Goal: Task Accomplishment & Management: Complete application form

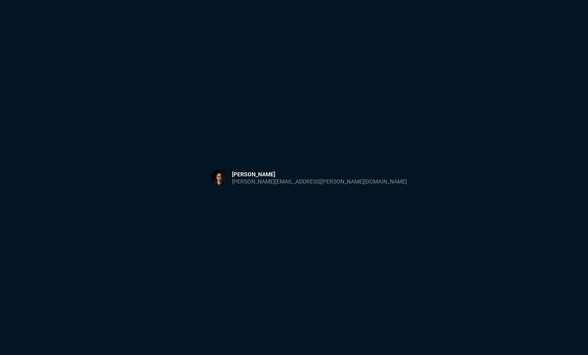
click at [301, 172] on button at bounding box center [308, 177] width 209 height 25
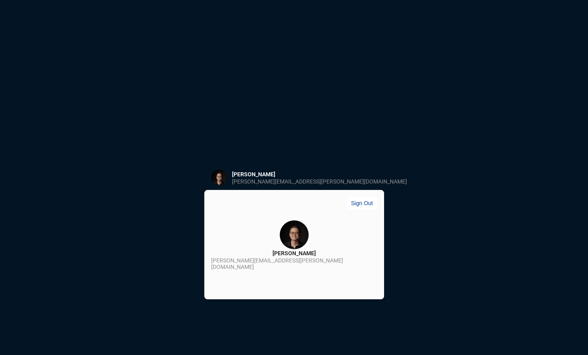
click at [280, 235] on img at bounding box center [294, 235] width 29 height 29
click at [290, 256] on div "[PERSON_NAME]" at bounding box center [293, 254] width 43 height 8
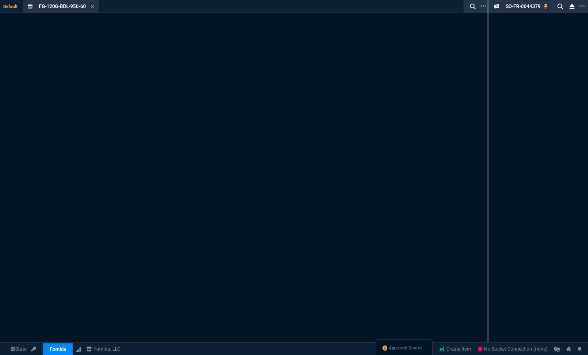
select select "18: totals"
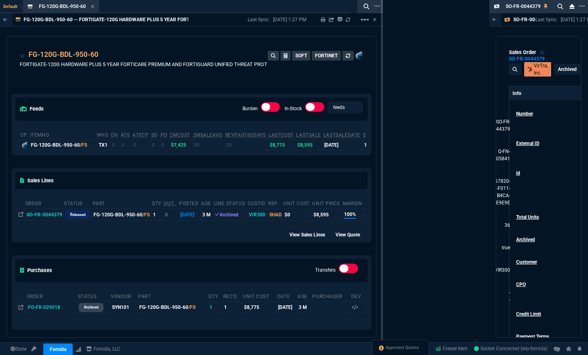
drag, startPoint x: 487, startPoint y: 55, endPoint x: 300, endPoint y: 81, distance: 188.7
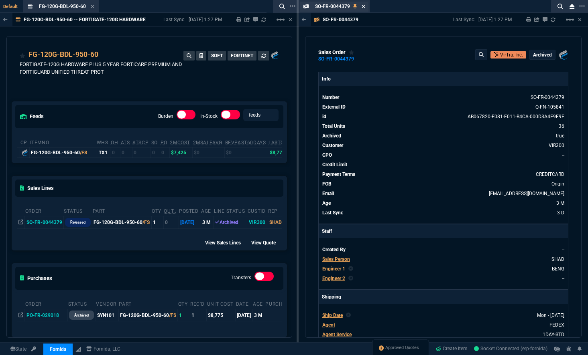
click at [364, 6] on icon at bounding box center [364, 6] width 4 height 5
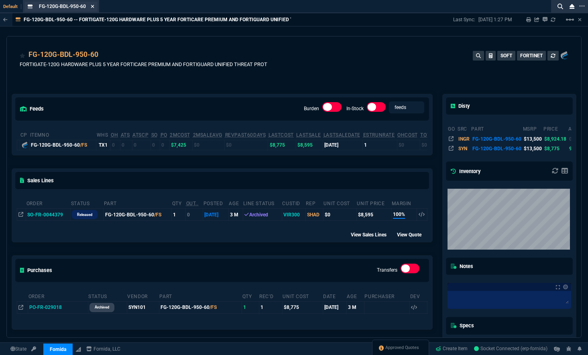
click at [94, 8] on icon at bounding box center [93, 6] width 4 height 5
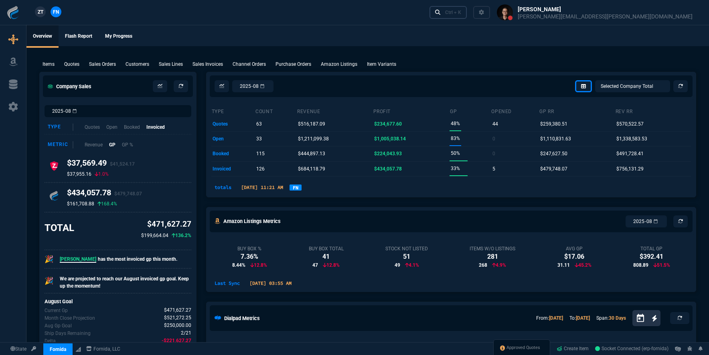
click at [441, 11] on icon at bounding box center [438, 13] width 6 height 6
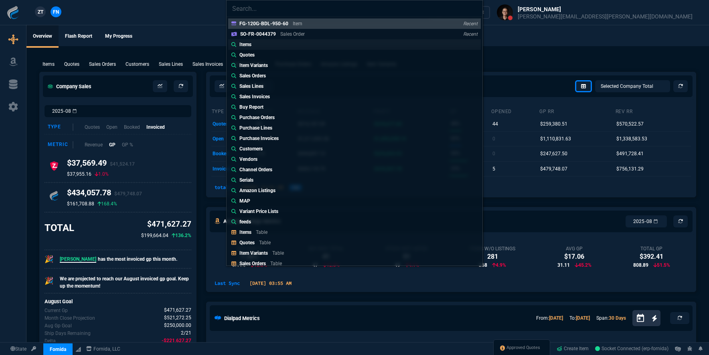
click at [260, 44] on link "Items" at bounding box center [354, 44] width 253 height 10
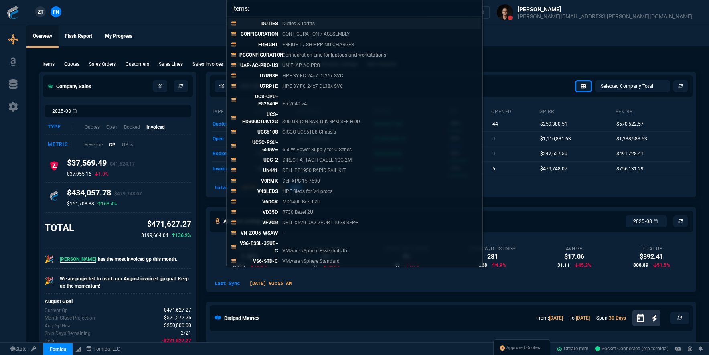
paste input "SSINV-FR-0008762"
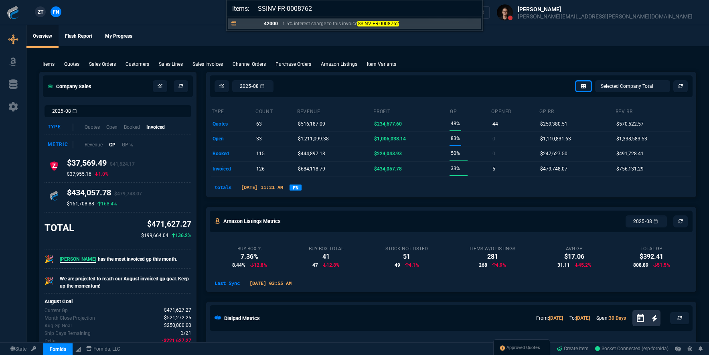
click at [258, 10] on input "Items: SSINV-FR-0008762" at bounding box center [355, 8] width 256 height 16
type input "Items: SSINV-FR-0008762"
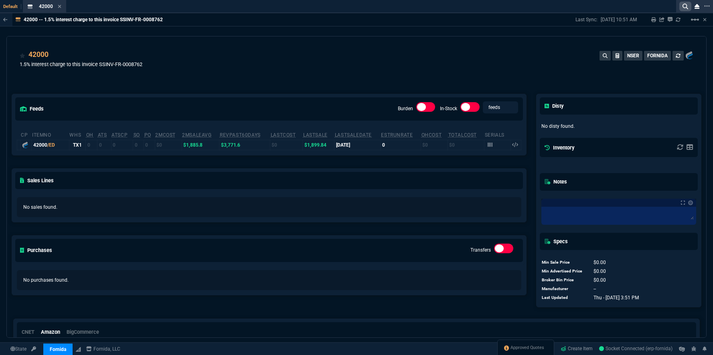
click at [587, 7] on icon at bounding box center [686, 7] width 6 height 6
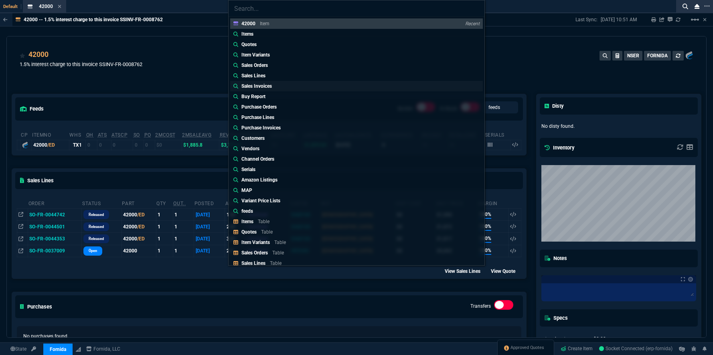
click at [289, 86] on link "Sales Invoices" at bounding box center [356, 86] width 253 height 10
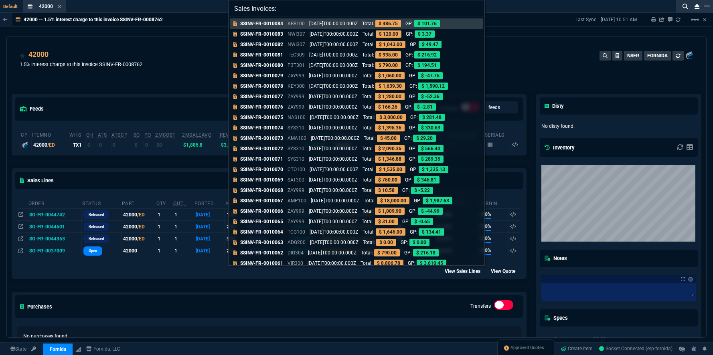
paste input "SSINV-FR-0008762"
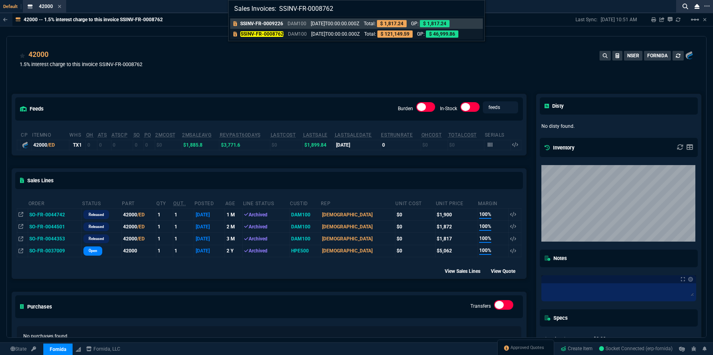
type input "Sales Invoices: SSINV-FR-0008762"
click at [273, 36] on mark "SSINV-FR-0008762" at bounding box center [261, 34] width 43 height 6
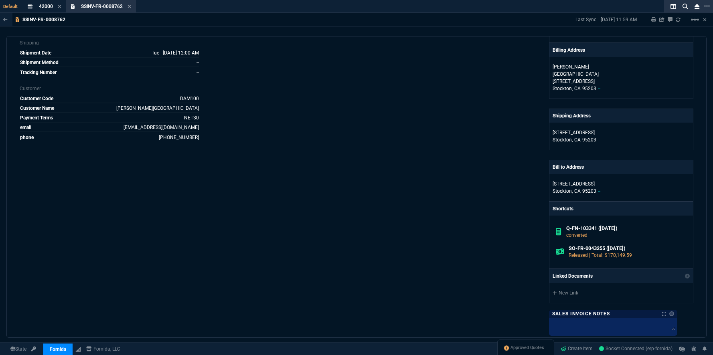
scroll to position [141, 0]
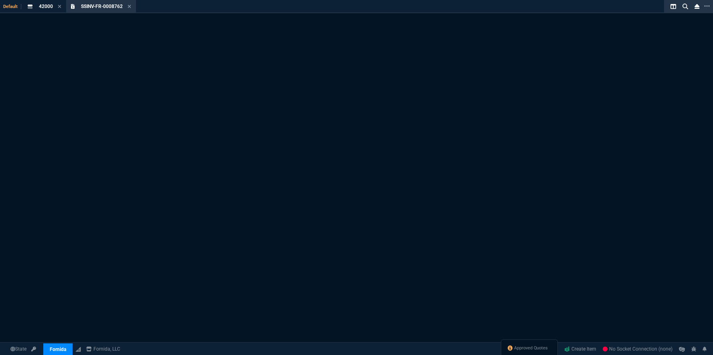
select select "18: totals"
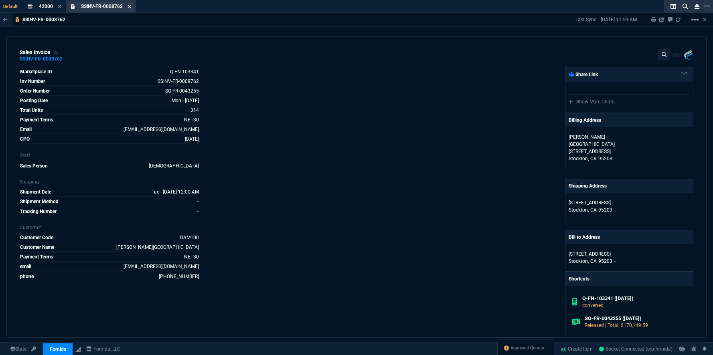
click at [130, 8] on icon at bounding box center [130, 6] width 4 height 5
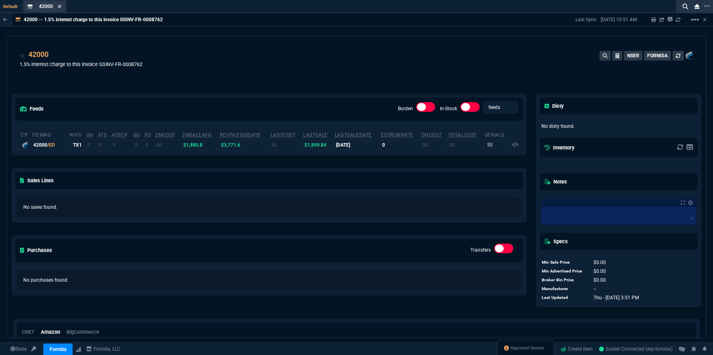
click at [58, 6] on icon at bounding box center [60, 6] width 4 height 5
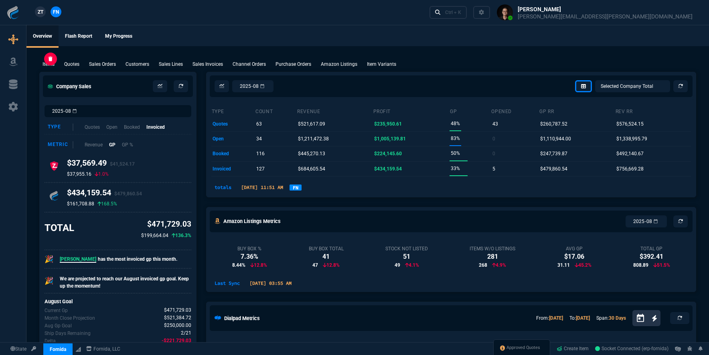
click at [44, 64] on p "Items" at bounding box center [49, 64] width 12 height 7
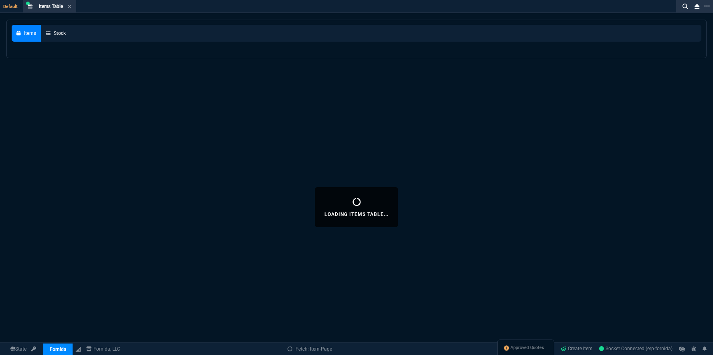
select select
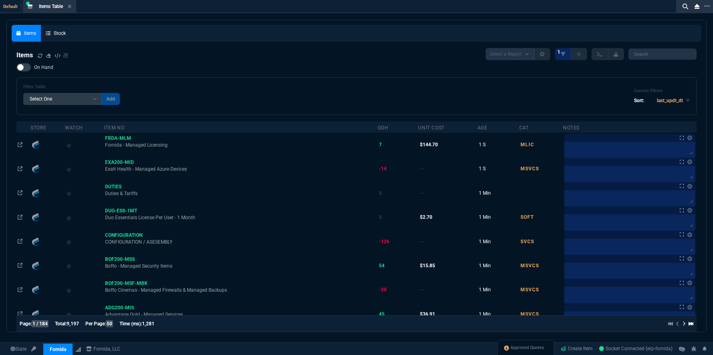
drag, startPoint x: 238, startPoint y: 84, endPoint x: 221, endPoint y: 80, distance: 16.8
click at [237, 83] on div "Filter Table Select One Add Filter () Age () Cat (item.ItemCategoryCode) Item N…" at bounding box center [356, 96] width 680 height 38
click at [191, 81] on div "Filter Table Select One Add Filter () Age () Cat (item.ItemCategoryCode) Item N…" at bounding box center [356, 96] width 680 height 38
click at [710, 5] on div at bounding box center [694, 6] width 37 height 13
click at [709, 7] on icon at bounding box center [708, 6] width 6 height 6
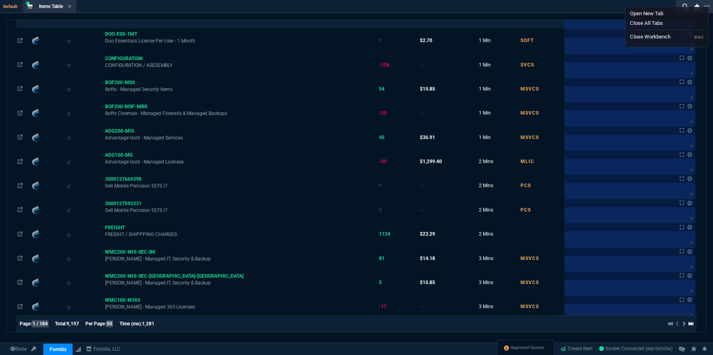
scroll to position [10, 0]
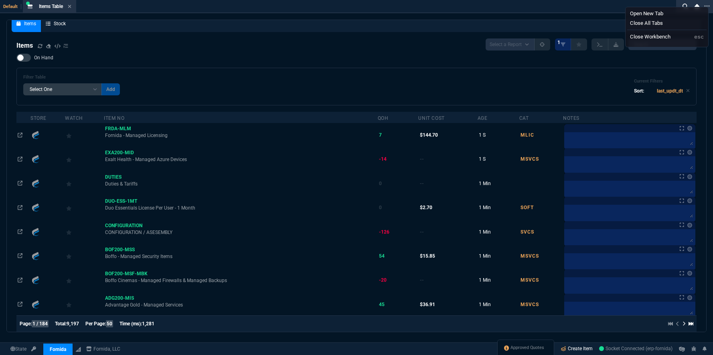
click at [577, 350] on link "Create Item" at bounding box center [577, 349] width 39 height 12
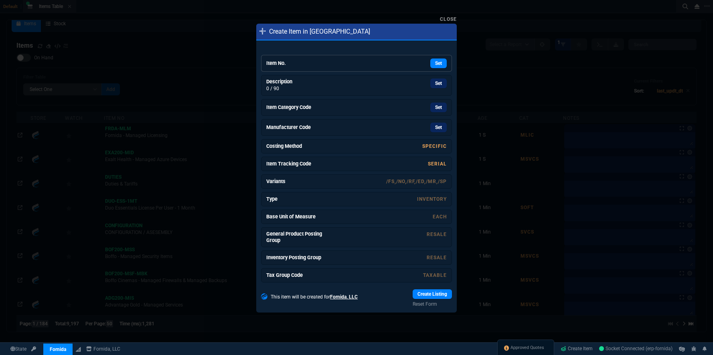
click at [288, 67] on link "Item No. Set" at bounding box center [356, 63] width 191 height 17
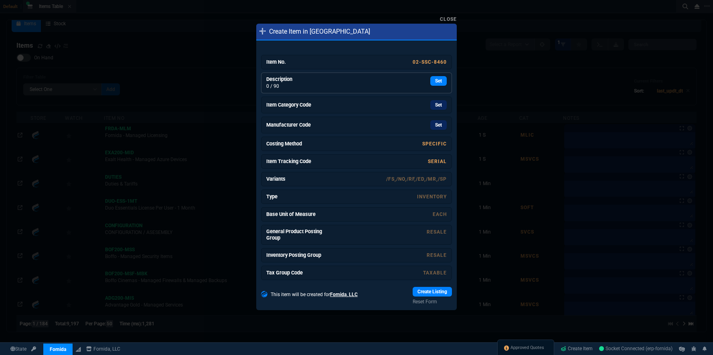
click at [308, 85] on p "0 / 90" at bounding box center [296, 86] width 60 height 7
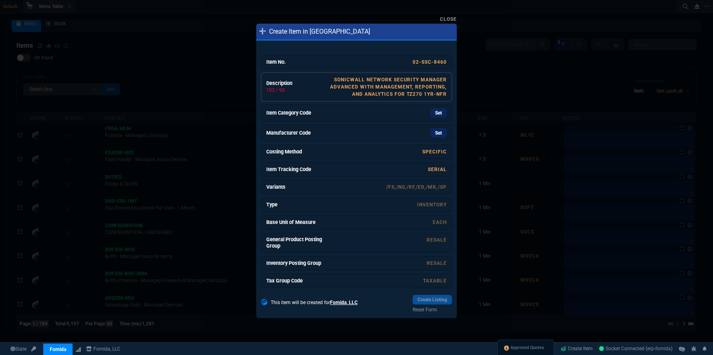
click at [339, 85] on link "SONICWALL NETWORK SECURITY MANAGER ADVANCED WITH MANAGEMENT, REPORTING, AND ANA…" at bounding box center [388, 87] width 117 height 20
click at [342, 113] on div "Set" at bounding box center [387, 113] width 120 height 10
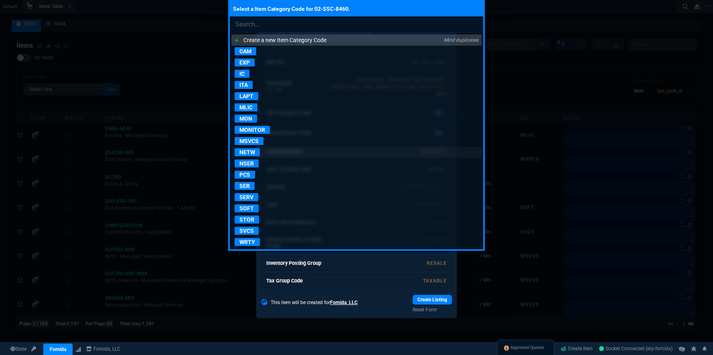
click at [248, 154] on p "NETW" at bounding box center [247, 152] width 25 height 8
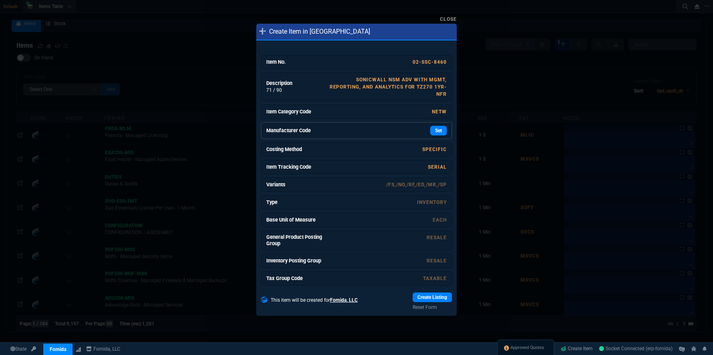
click at [352, 136] on link "Manufacturer Code Set" at bounding box center [356, 130] width 191 height 17
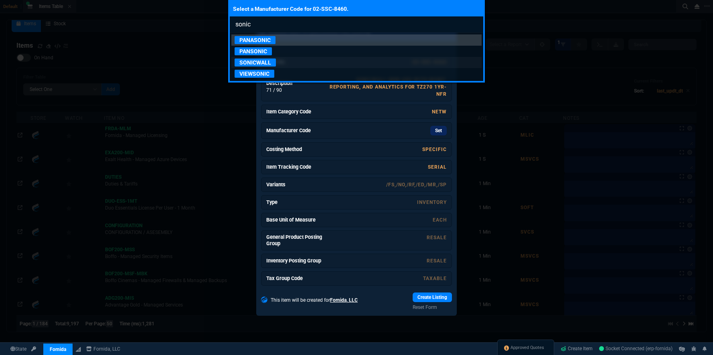
type input "sonic"
click at [256, 61] on p "SONICWALL" at bounding box center [255, 63] width 41 height 8
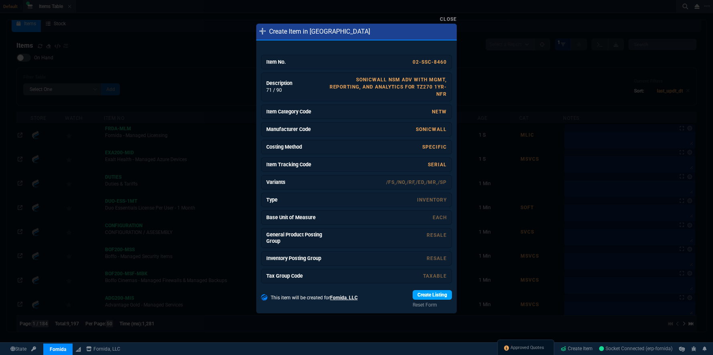
click at [434, 298] on link "Create Listing" at bounding box center [432, 295] width 39 height 10
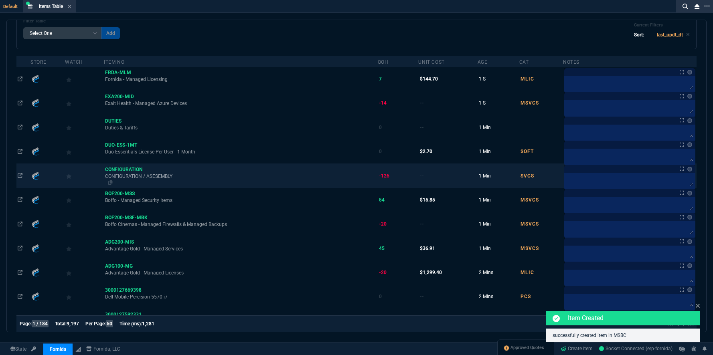
scroll to position [0, 0]
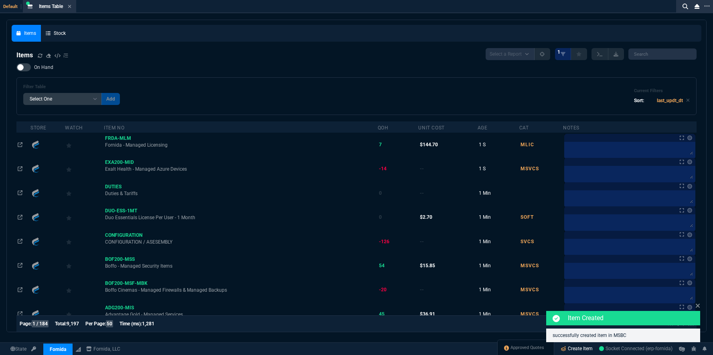
click at [582, 350] on link "Create Item" at bounding box center [577, 349] width 39 height 12
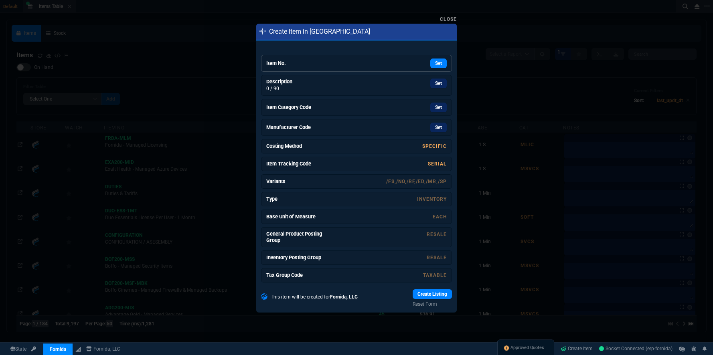
click at [373, 68] on div "Set" at bounding box center [387, 64] width 120 height 10
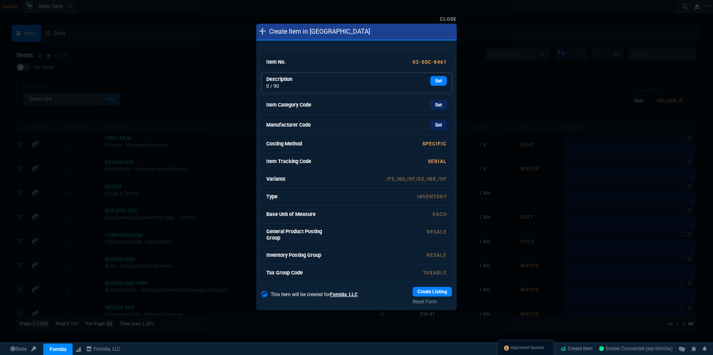
click at [321, 89] on p "0 / 90" at bounding box center [296, 86] width 60 height 7
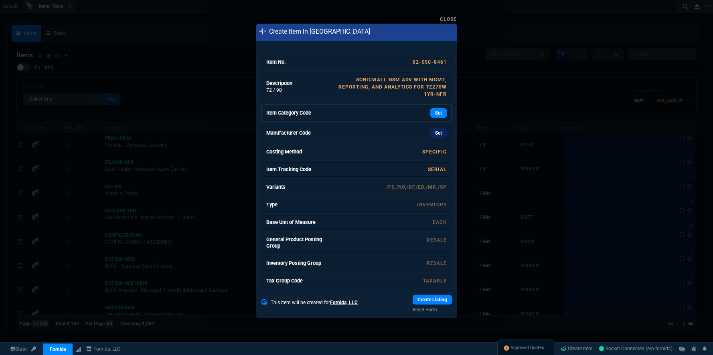
click at [377, 117] on div "Set" at bounding box center [387, 113] width 120 height 10
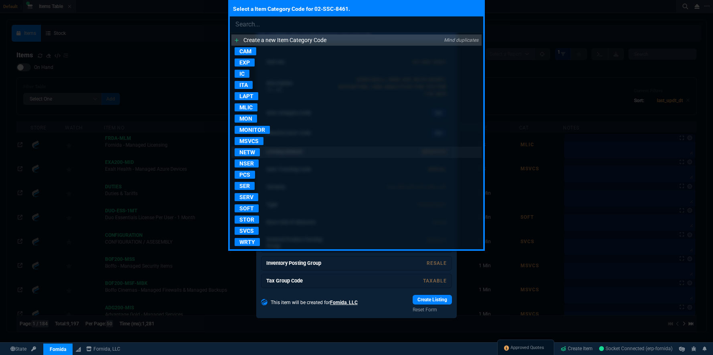
click at [256, 153] on p "NETW" at bounding box center [247, 152] width 25 height 8
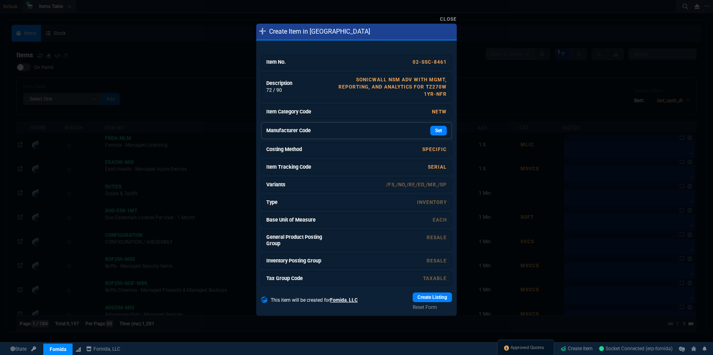
click at [351, 135] on div "Set" at bounding box center [387, 131] width 120 height 10
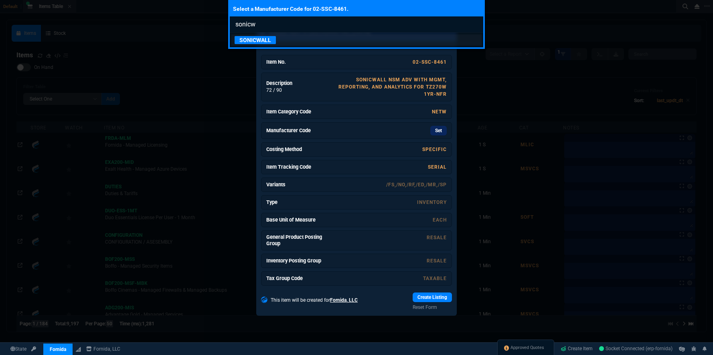
type input "sonicw"
click at [276, 42] on div "SONICWALL" at bounding box center [257, 40] width 45 height 8
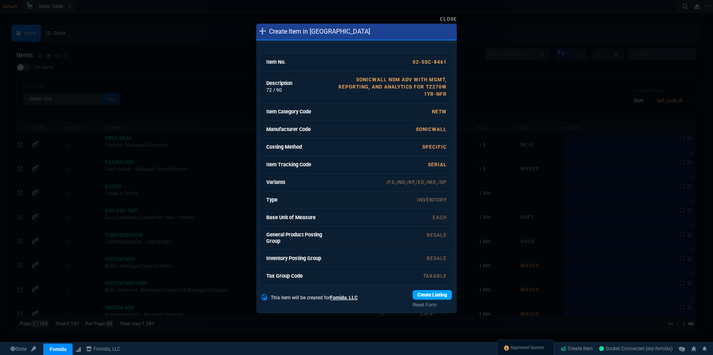
click at [430, 296] on link "Create Listing" at bounding box center [432, 295] width 39 height 10
